Goal: Task Accomplishment & Management: Manage account settings

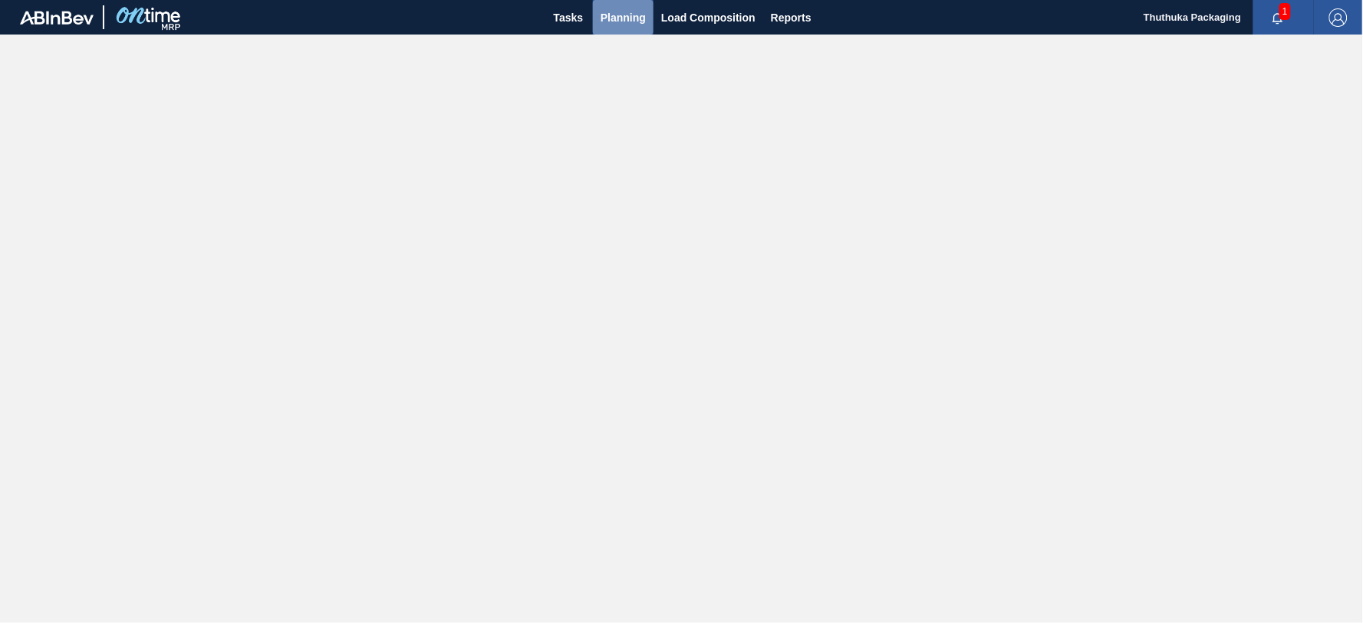
click at [610, 15] on span "Planning" at bounding box center [622, 17] width 45 height 18
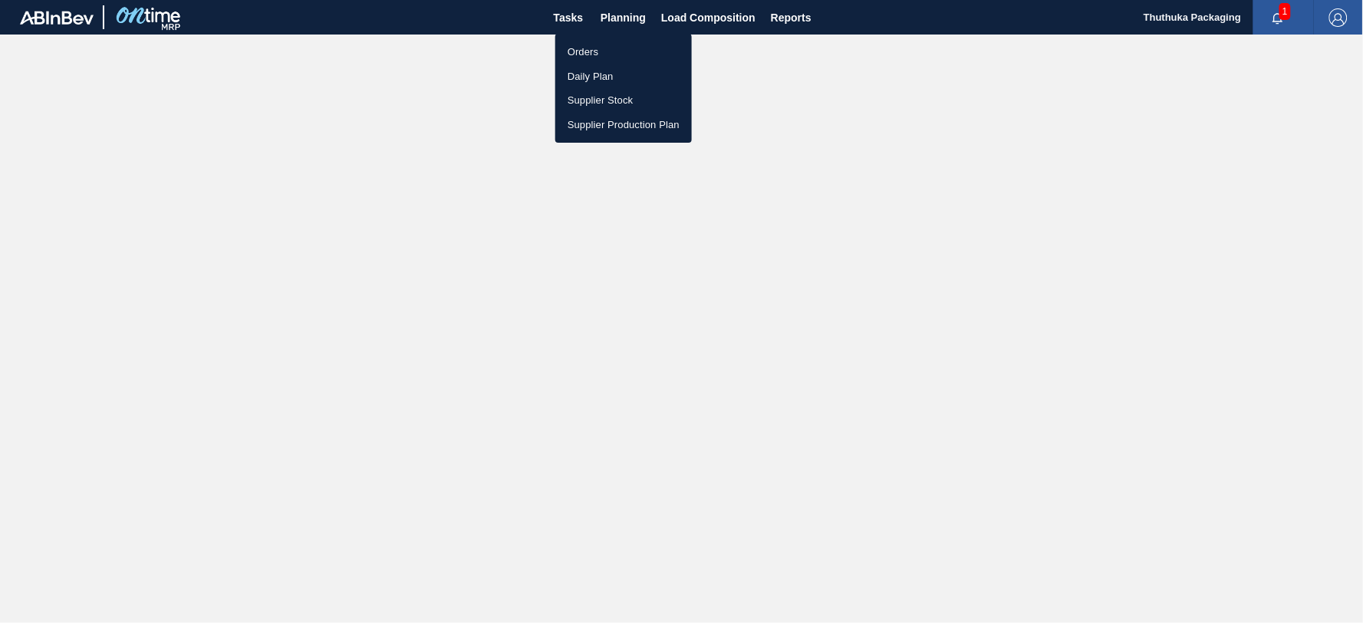
click at [599, 48] on li "Orders" at bounding box center [623, 52] width 137 height 25
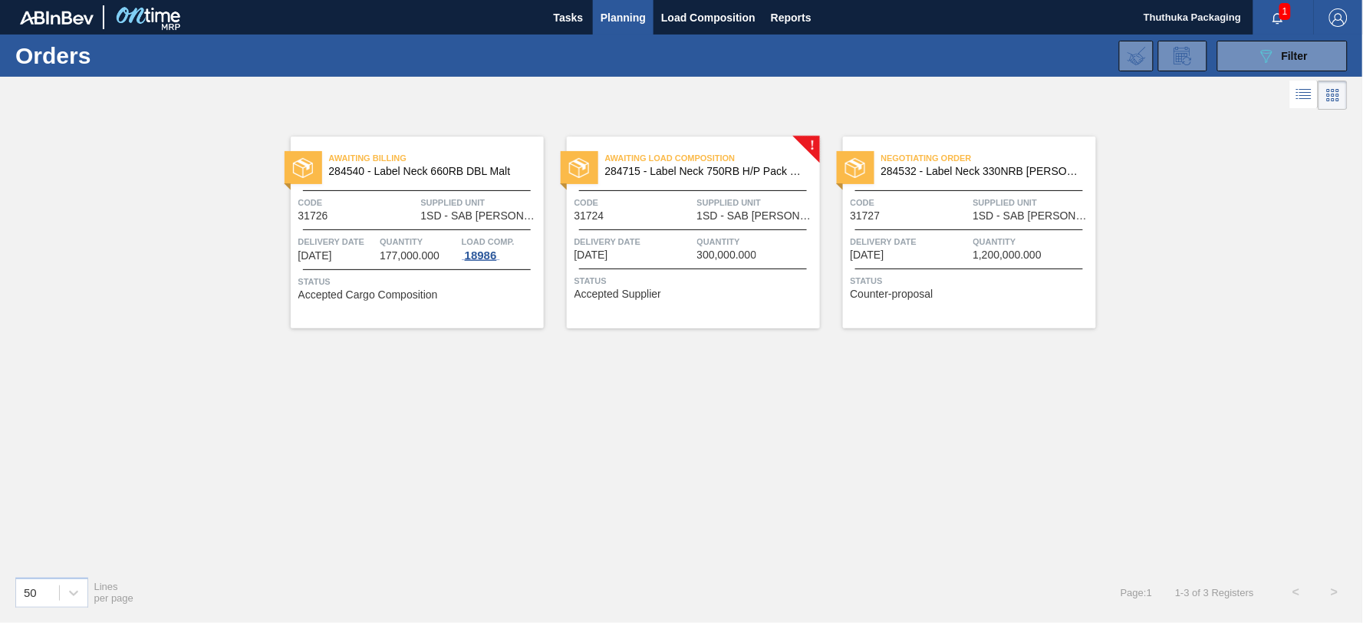
click at [482, 255] on div "18986" at bounding box center [481, 255] width 38 height 12
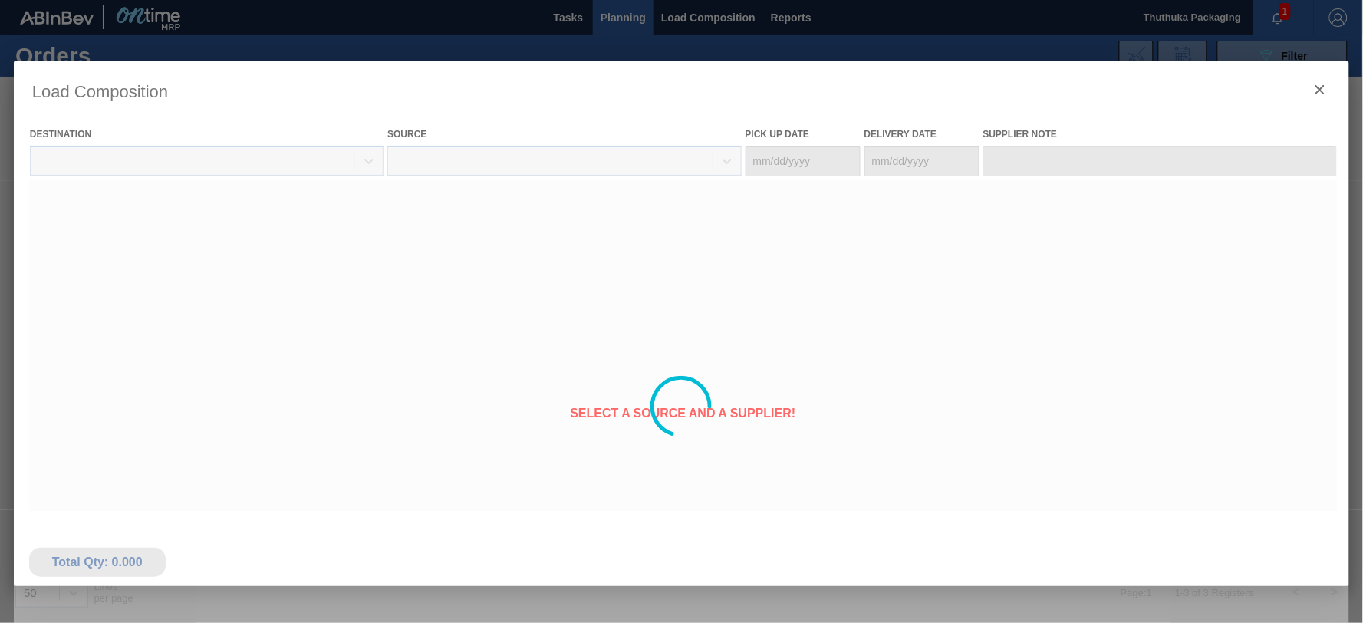
type Date "[DATE]"
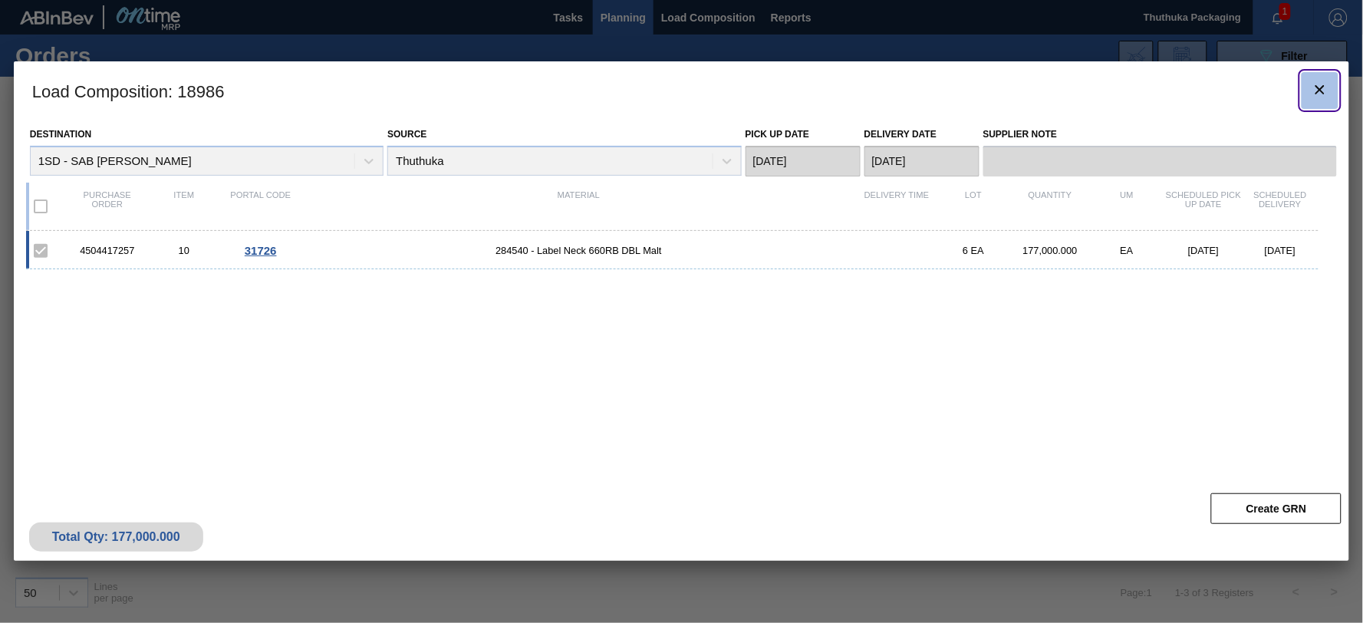
click at [1321, 87] on icon "botão de ícone" at bounding box center [1319, 89] width 9 height 9
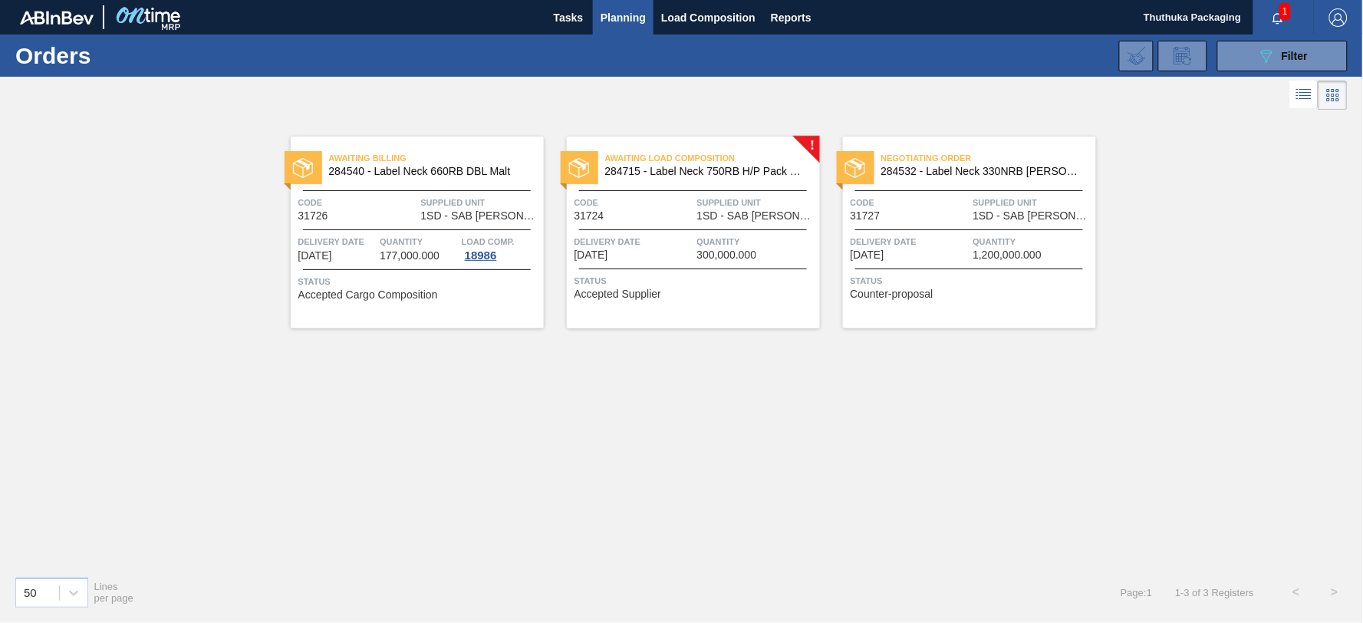
click at [1321, 87] on li at bounding box center [1332, 95] width 29 height 29
